Goal: Book appointment/travel/reservation

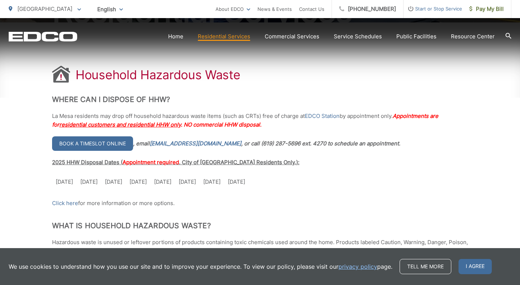
scroll to position [130, 0]
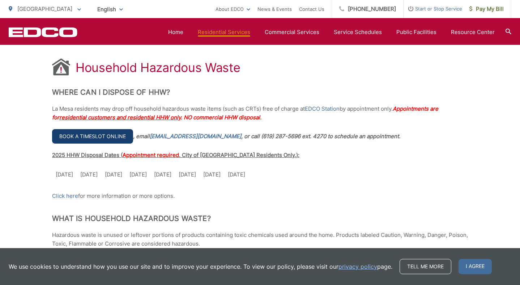
click at [103, 138] on link "Book a timeslot online" at bounding box center [92, 136] width 81 height 14
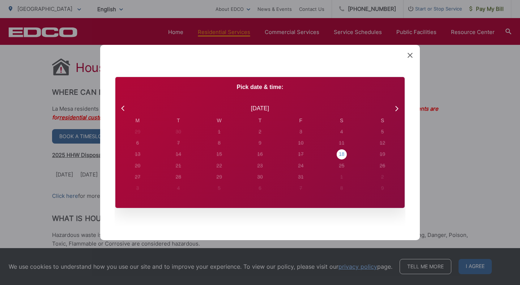
click at [345, 156] on div "18" at bounding box center [342, 154] width 10 height 10
radio input "true"
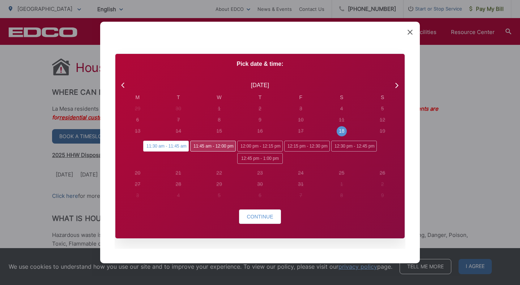
click at [218, 147] on span "11:45 am - 12:00 pm" at bounding box center [213, 146] width 46 height 11
click at [195, 146] on input "11:45 am - 12:00 pm" at bounding box center [192, 143] width 5 height 5
radio input "true"
radio input "false"
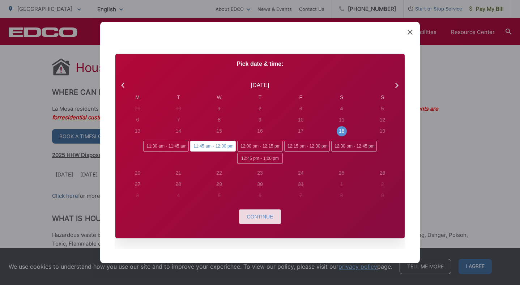
click at [255, 220] on button "Continue" at bounding box center [260, 217] width 42 height 14
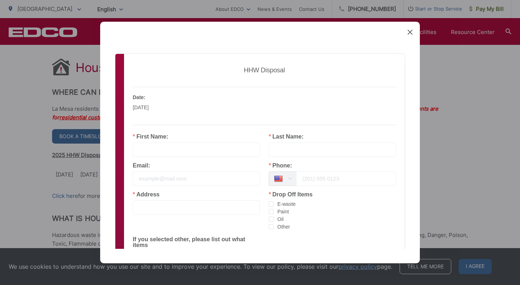
click at [148, 150] on input "text" at bounding box center [196, 150] width 127 height 14
type input "Amy"
type input "Pachowicz"
type input "6193418765"
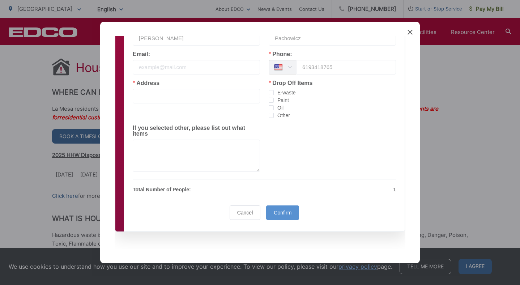
scroll to position [0, 0]
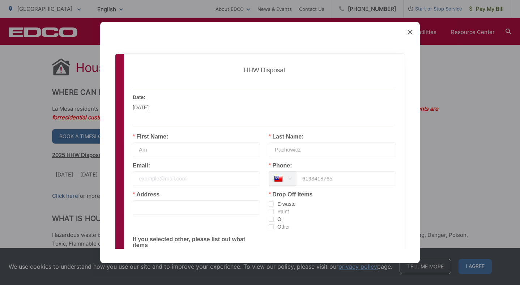
type input "A"
type input "Paul"
click at [172, 163] on div "Email:" at bounding box center [196, 174] width 127 height 23
click at [172, 184] on input "email" at bounding box center [196, 179] width 127 height 14
type input "paulpachowicz1@gmai.com"
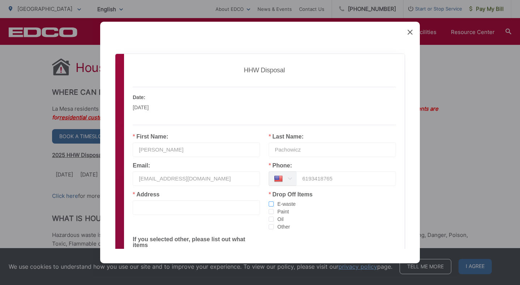
click at [271, 204] on span "checkbox-group" at bounding box center [271, 204] width 5 height 5
click at [274, 202] on input "E-waste" at bounding box center [274, 202] width 0 height 0
click at [271, 209] on label "Paint" at bounding box center [332, 212] width 127 height 8
click at [274, 209] on input "Paint" at bounding box center [274, 209] width 0 height 0
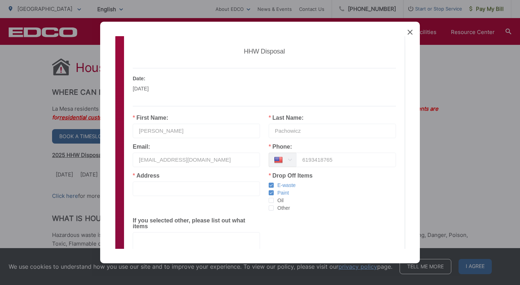
scroll to position [21, 0]
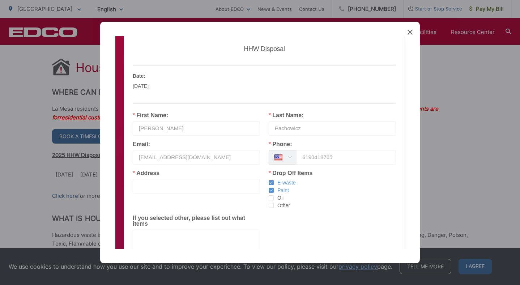
click at [153, 184] on input "text" at bounding box center [196, 186] width 127 height 14
type input "6183 Nancy Drive La Mesa 91942"
click at [371, 205] on label "Other" at bounding box center [332, 206] width 127 height 8
click at [274, 203] on input "Other" at bounding box center [274, 203] width 0 height 0
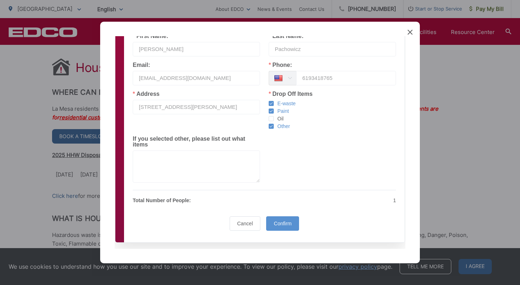
scroll to position [101, 0]
click at [273, 128] on span "checkbox-group" at bounding box center [271, 126] width 5 height 6
click at [274, 123] on input "Other" at bounding box center [274, 123] width 0 height 0
click at [283, 224] on span "Confirm" at bounding box center [283, 223] width 18 height 6
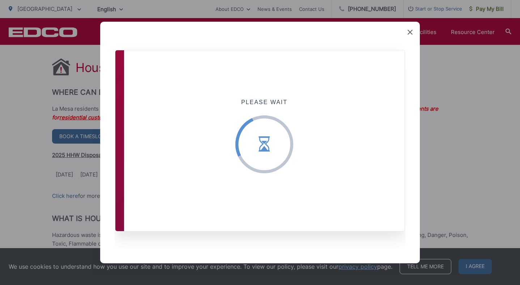
scroll to position [0, 0]
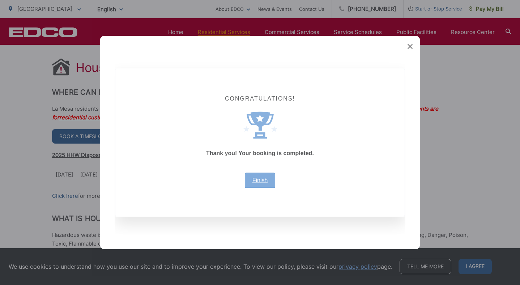
click at [265, 179] on link "Finish" at bounding box center [261, 181] width 16 height 6
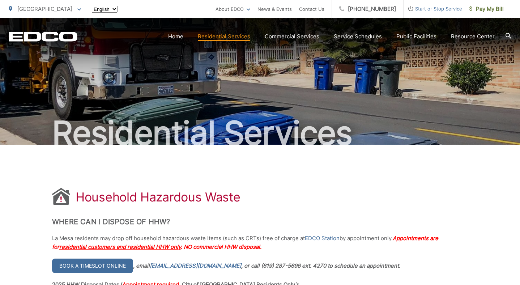
scroll to position [130, 0]
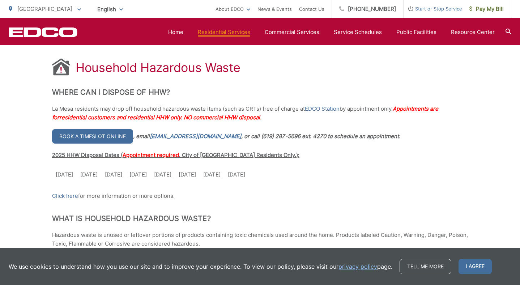
click at [224, 176] on td "[DATE]" at bounding box center [212, 175] width 25 height 16
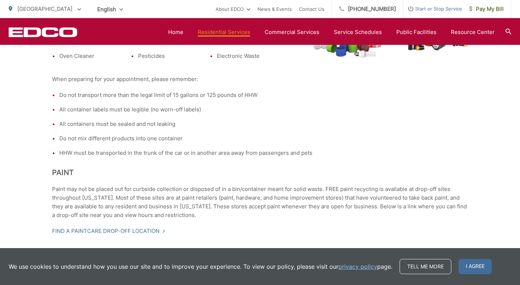
scroll to position [0, 0]
